Goal: Task Accomplishment & Management: Manage account settings

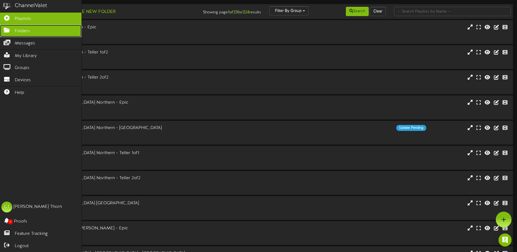
click at [11, 28] on icon at bounding box center [7, 30] width 14 height 4
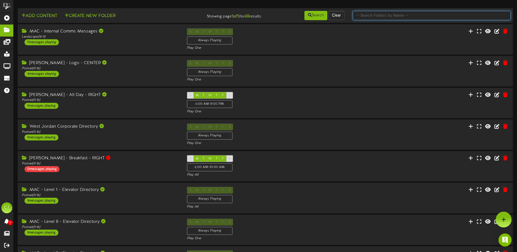
click at [378, 15] on input "text" at bounding box center [431, 15] width 158 height 9
type input "member appreciation"
click at [317, 15] on button "Search" at bounding box center [315, 15] width 23 height 9
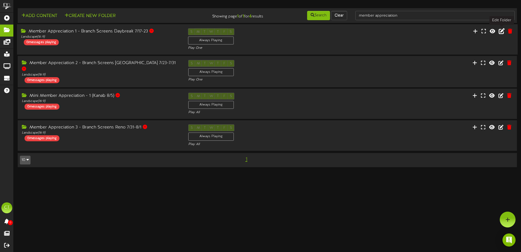
click at [501, 32] on icon at bounding box center [501, 31] width 6 height 6
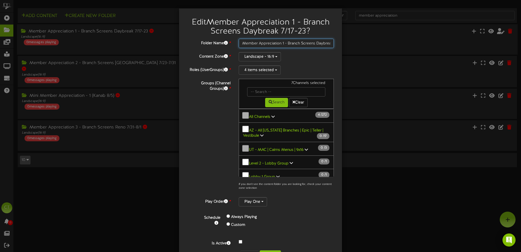
click at [294, 44] on input "Member Appreciation 1 - Branch Screens Daybreak 7/17-23" at bounding box center [286, 43] width 95 height 9
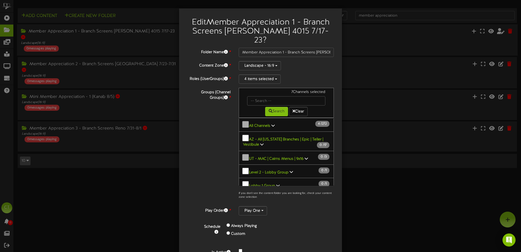
click at [285, 30] on h2 "Edit Member Appreciation 1 - Branch Screens [PERSON_NAME] 4015 7/17-23 ?" at bounding box center [260, 31] width 147 height 27
click at [304, 48] on input "Member Appreciation 1 - Branch Screens [PERSON_NAME] 4015 7/17-23" at bounding box center [286, 52] width 95 height 9
type input "Member Appreciation 1 - Branch Screens [PERSON_NAME] 4015 9/4 - 9/12"
click at [317, 62] on div "Folder Name * Member Appreciation 1 - Branch Screens [PERSON_NAME] 4015 9/4 - 9…" at bounding box center [260, 151] width 147 height 207
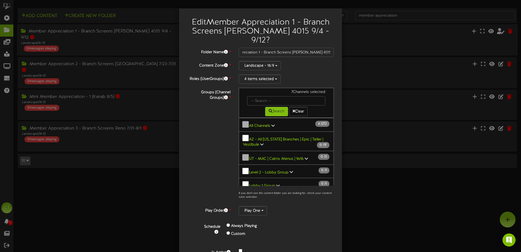
scroll to position [0, 0]
click at [318, 48] on input "Member Appreciation 1 - Branch Screens [PERSON_NAME] 4015 9/4 - 9/12" at bounding box center [286, 52] width 95 height 9
click at [312, 61] on div "Landscape - 16:9" at bounding box center [286, 65] width 95 height 9
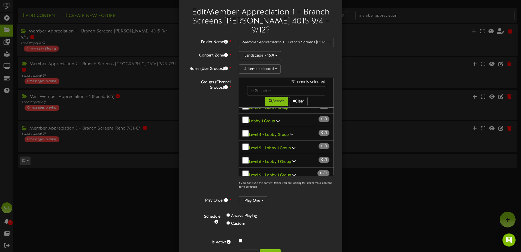
scroll to position [19, 0]
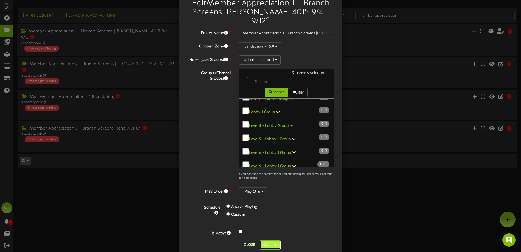
click at [270, 240] on button "Confirm" at bounding box center [270, 244] width 21 height 9
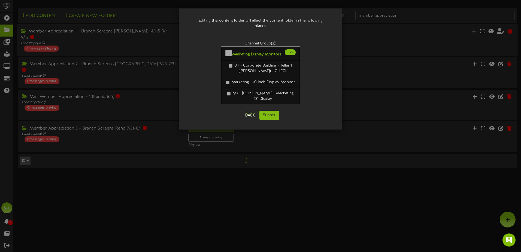
scroll to position [0, 0]
click at [251, 111] on button "Back" at bounding box center [250, 115] width 16 height 9
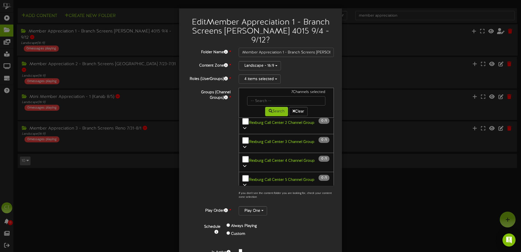
scroll to position [300, 0]
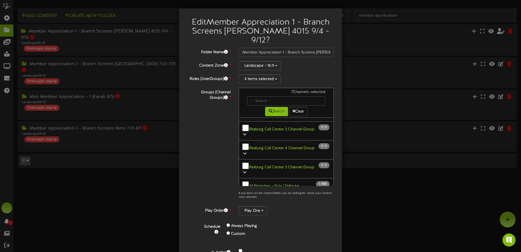
click at [295, 184] on icon at bounding box center [296, 186] width 3 height 4
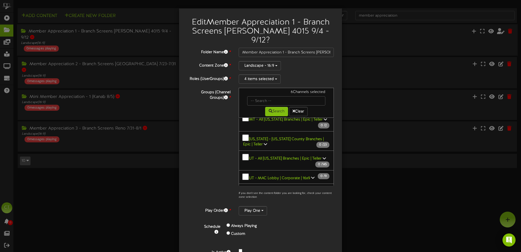
scroll to position [408, 0]
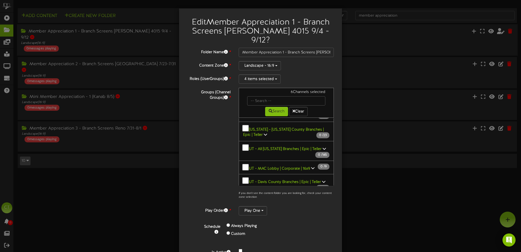
click at [264, 204] on icon at bounding box center [265, 206] width 3 height 4
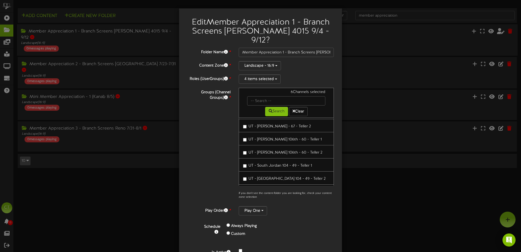
scroll to position [953, 0]
click at [244, 212] on label "UT - [PERSON_NAME] - 47 - Teller 1" at bounding box center [276, 215] width 67 height 7
click at [203, 157] on div "Groups (Channel Groups) * 8 Channels selected Search Clear 5 272" at bounding box center [260, 145] width 155 height 114
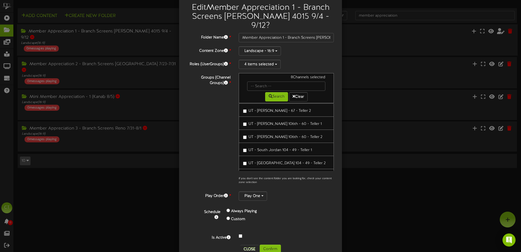
scroll to position [19, 0]
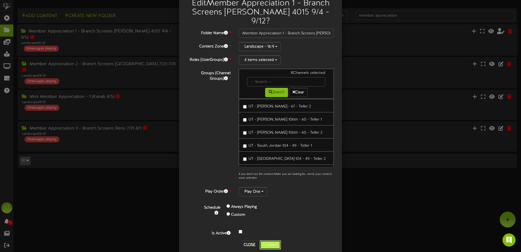
click at [269, 240] on button "Confirm" at bounding box center [270, 244] width 21 height 9
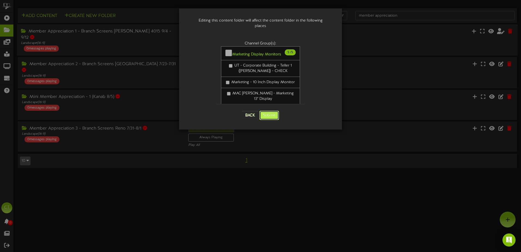
click at [272, 112] on button "Submit" at bounding box center [269, 115] width 20 height 9
